Goal: Task Accomplishment & Management: Complete application form

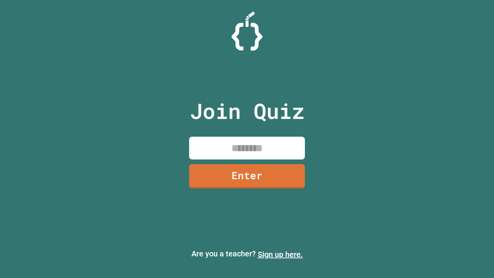
click at [280, 254] on link "Sign up here." at bounding box center [280, 253] width 45 height 9
